Goal: Complete application form

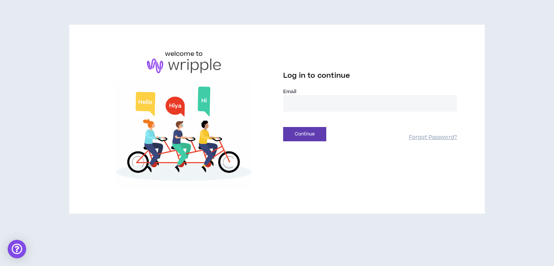
click at [328, 102] on input "email" at bounding box center [370, 103] width 174 height 17
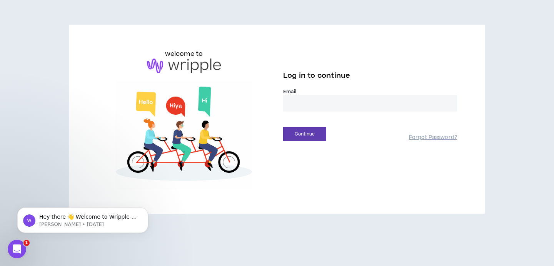
type input "**********"
click at [301, 134] on button "Continue" at bounding box center [304, 134] width 43 height 14
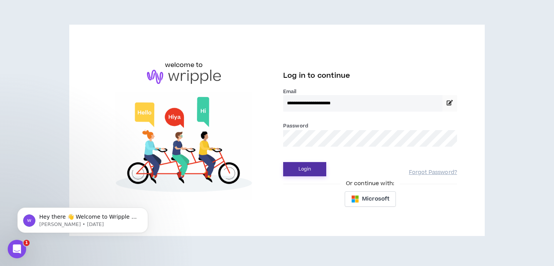
click at [300, 169] on button "Login" at bounding box center [304, 169] width 43 height 14
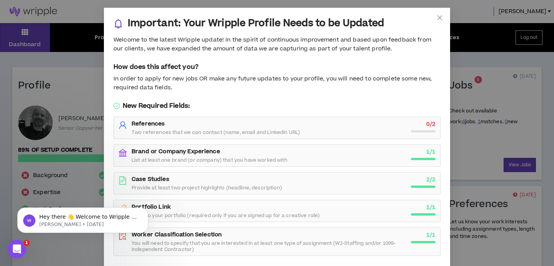
click at [334, 131] on div "References Two references that we can contact (name, email and LinkedIn URL)" at bounding box center [269, 127] width 275 height 15
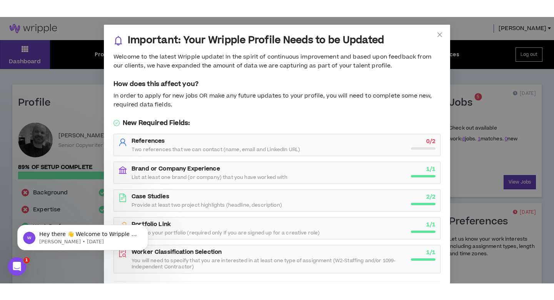
scroll to position [44, 0]
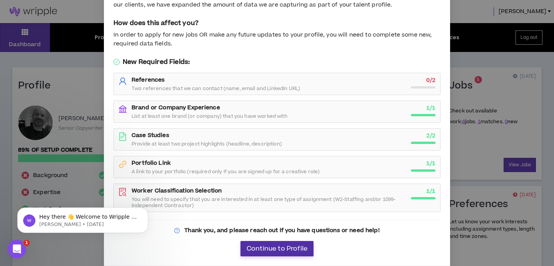
click at [272, 246] on span "Continue to Profile" at bounding box center [277, 248] width 61 height 7
